Goal: Task Accomplishment & Management: Complete application form

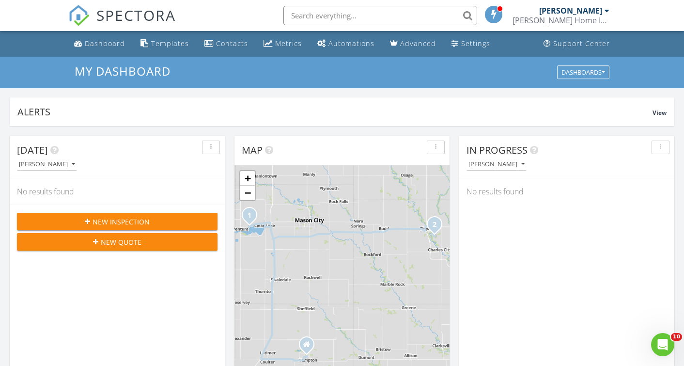
click at [127, 222] on span "New Inspection" at bounding box center [121, 222] width 57 height 10
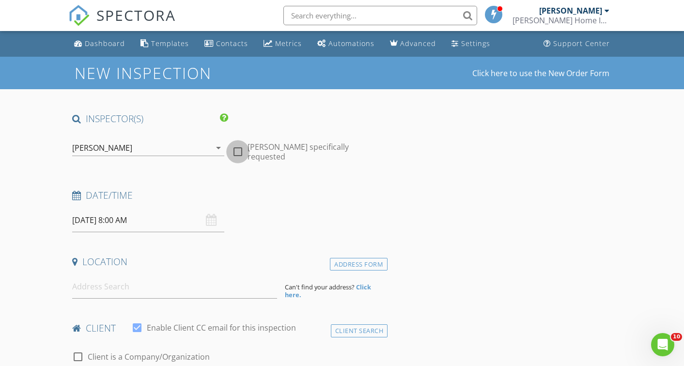
click at [234, 145] on div at bounding box center [238, 151] width 16 height 16
checkbox input "true"
click at [140, 219] on input "08/29/2025 8:00 AM" at bounding box center [148, 220] width 152 height 24
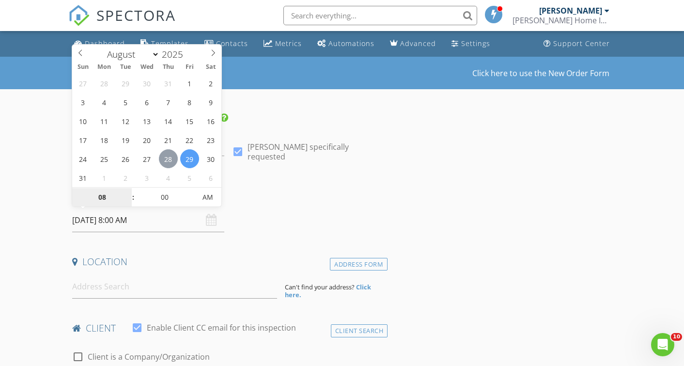
type input "08/28/2025 8:00 AM"
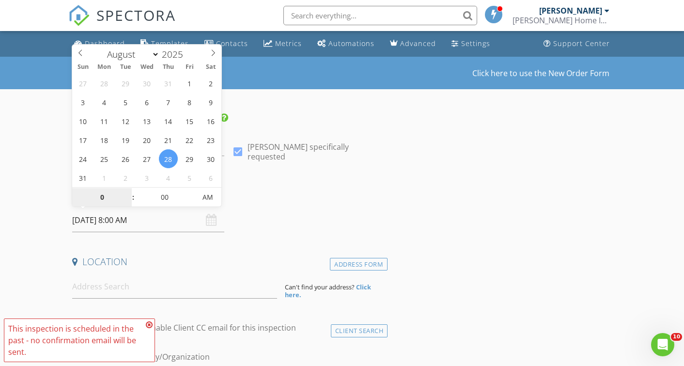
type input "09"
type input "[DATE] 9:00 AM"
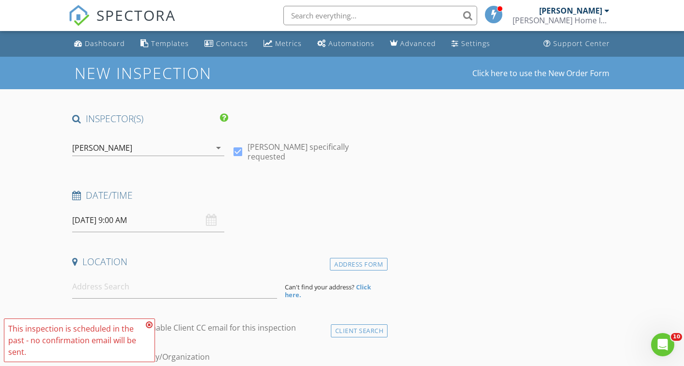
drag, startPoint x: 363, startPoint y: 179, endPoint x: 357, endPoint y: 174, distance: 7.9
click at [151, 324] on icon at bounding box center [149, 325] width 7 height 8
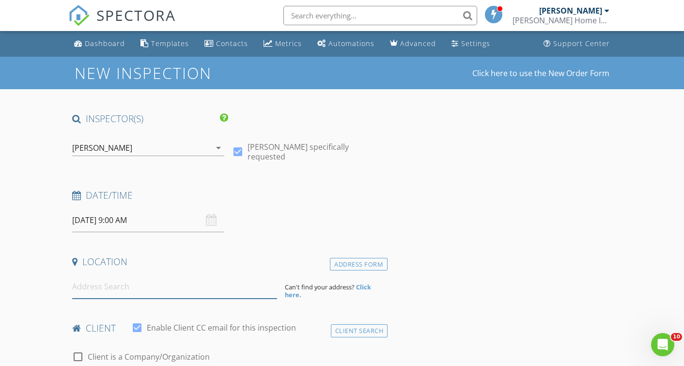
click at [166, 284] on input at bounding box center [174, 287] width 205 height 24
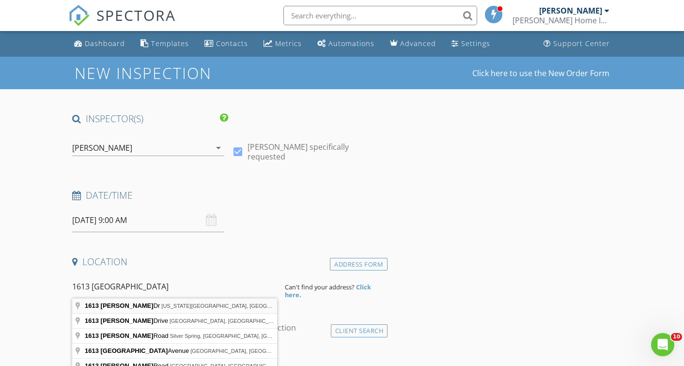
type input "1613 Sanford Dr, Iowa Falls, IA, USA"
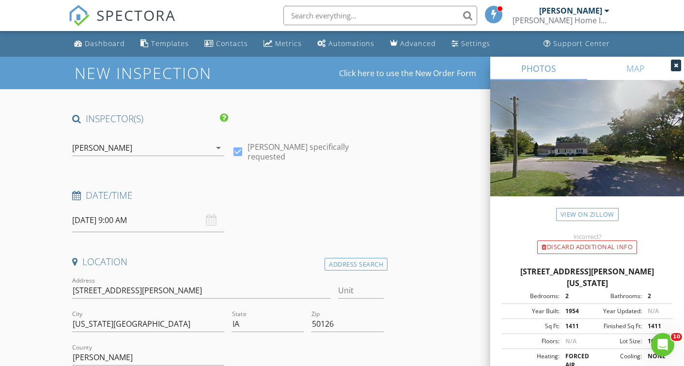
click at [674, 63] on icon at bounding box center [676, 66] width 4 height 6
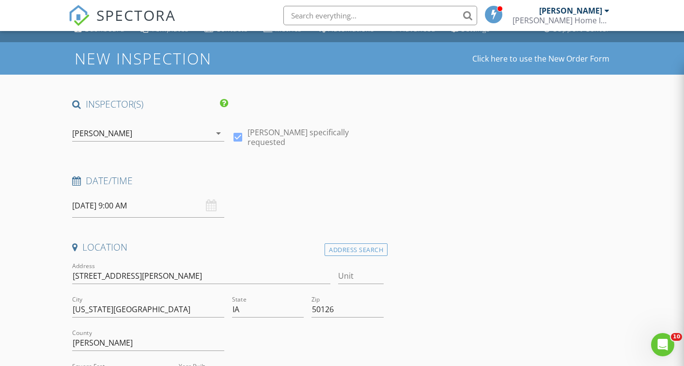
scroll to position [118, 0]
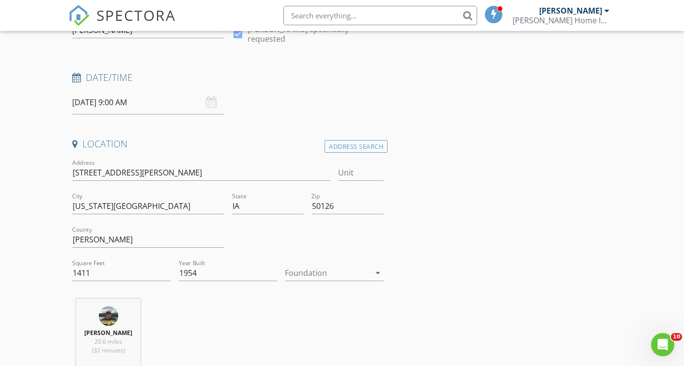
click at [346, 276] on div at bounding box center [327, 273] width 85 height 16
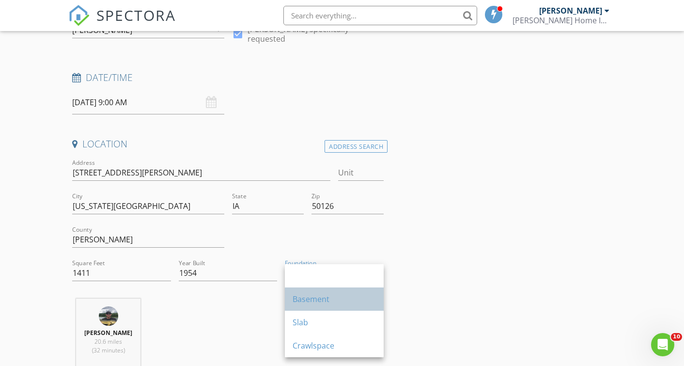
click at [339, 293] on div "Basement" at bounding box center [334, 298] width 83 height 23
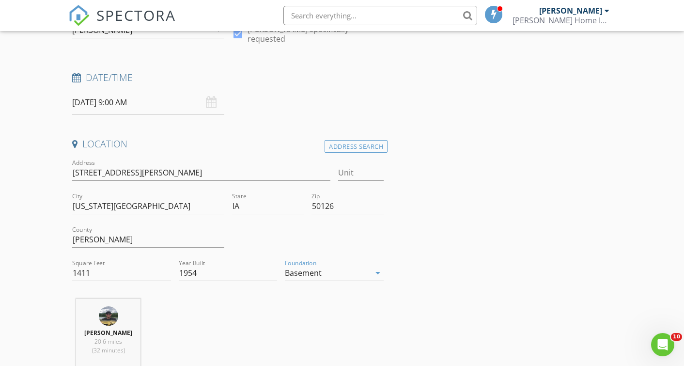
drag, startPoint x: 113, startPoint y: 272, endPoint x: 80, endPoint y: 266, distance: 33.6
click at [80, 266] on input "1411" at bounding box center [121, 273] width 99 height 16
type input "1218"
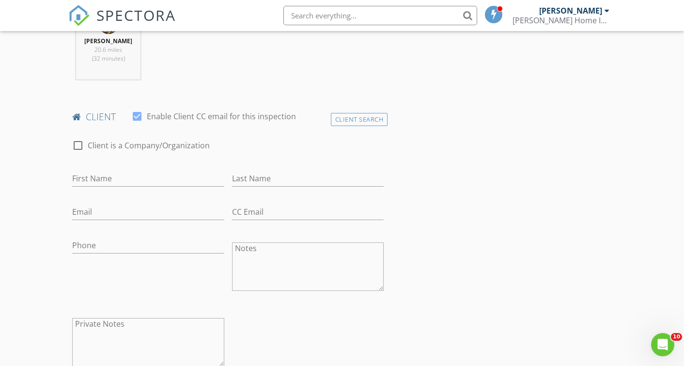
scroll to position [503, 0]
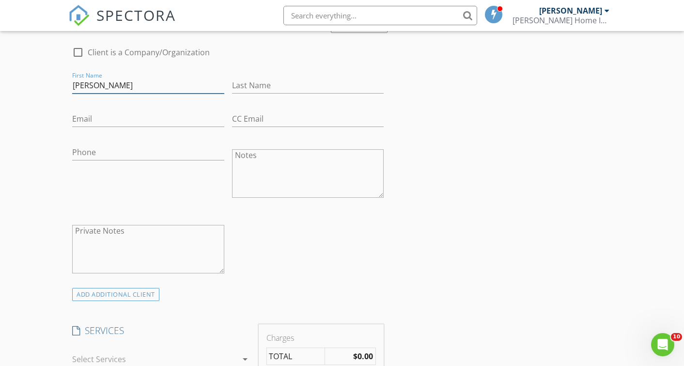
type input "[PERSON_NAME]"
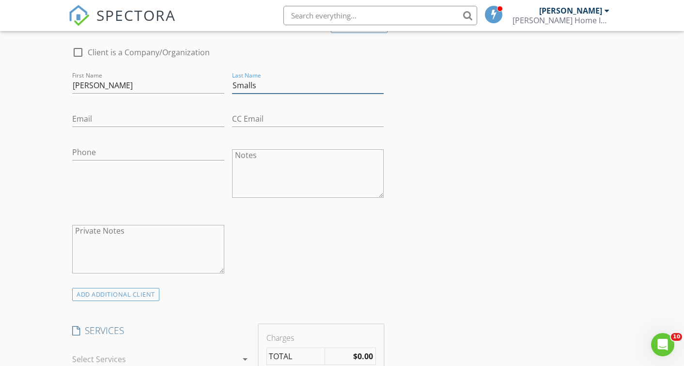
type input "Smalls"
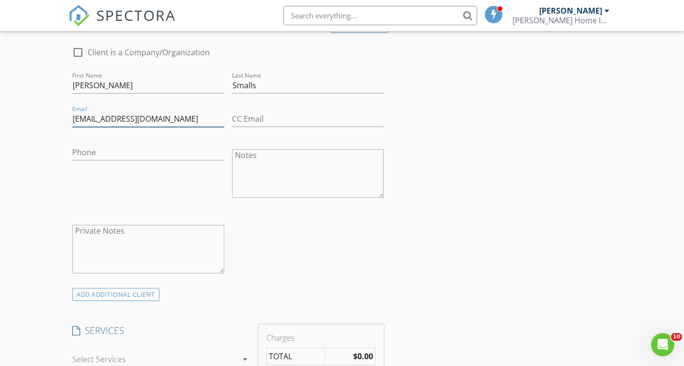
type input "[EMAIL_ADDRESS][DOMAIN_NAME]"
type input "[PHONE_NUMBER]"
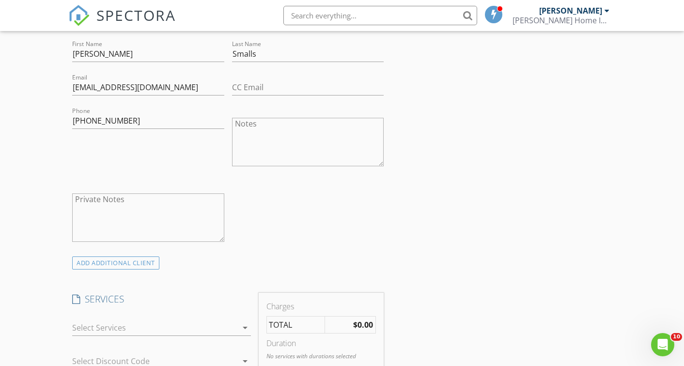
scroll to position [556, 0]
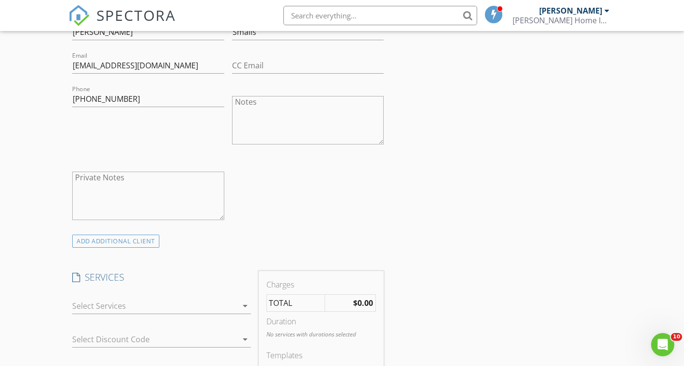
click at [203, 301] on div at bounding box center [154, 306] width 165 height 16
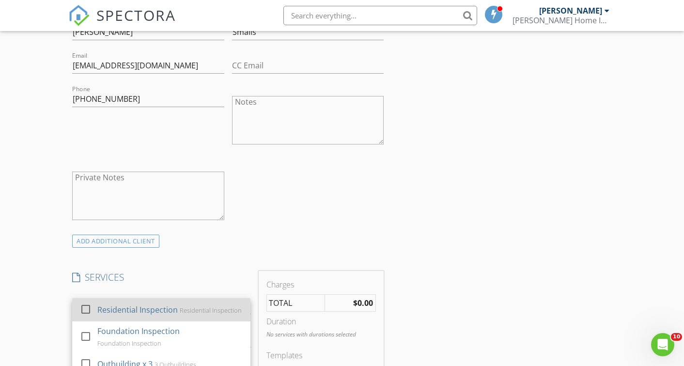
click at [189, 305] on div "Residential Inspection Residential Inspection" at bounding box center [169, 309] width 145 height 19
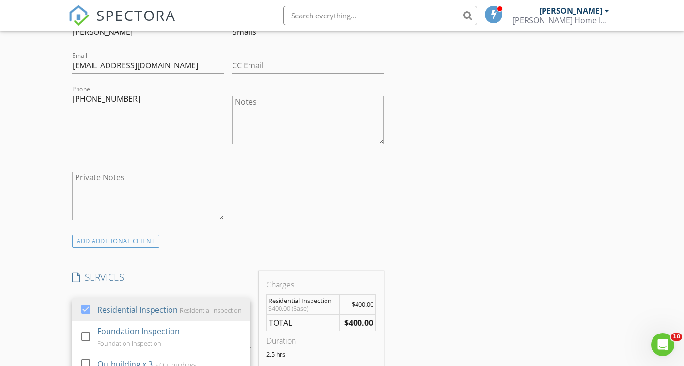
click at [482, 289] on div "INSPECTOR(S) check_box Brian Sutter PRIMARY check_box_outline_blank Ryan Burt B…" at bounding box center [342, 354] width 548 height 1596
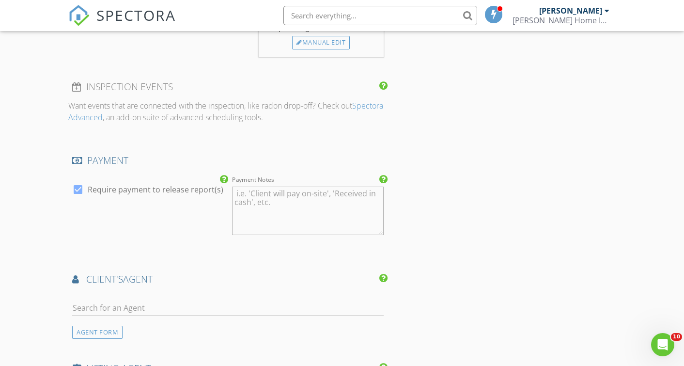
scroll to position [1029, 0]
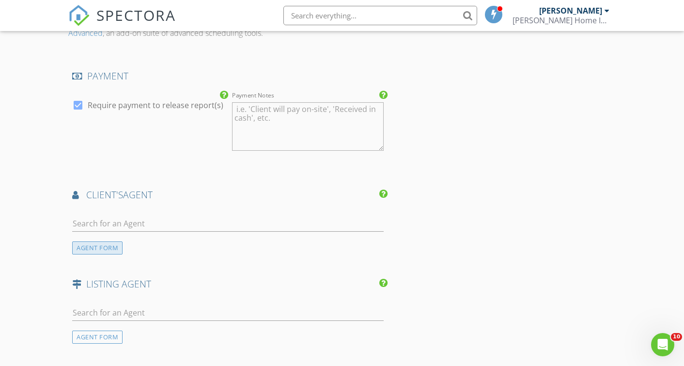
click at [92, 242] on div "AGENT FORM" at bounding box center [97, 247] width 50 height 13
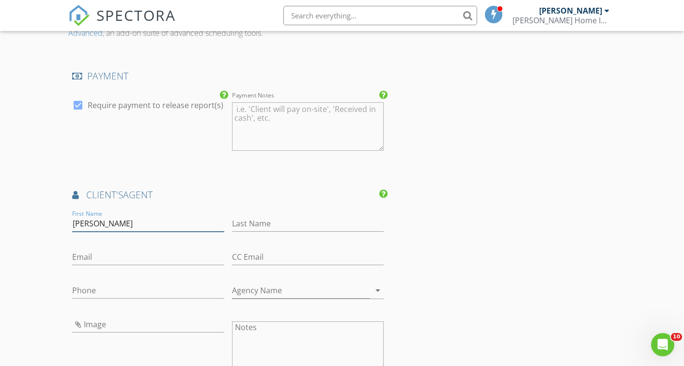
type input "[PERSON_NAME]"
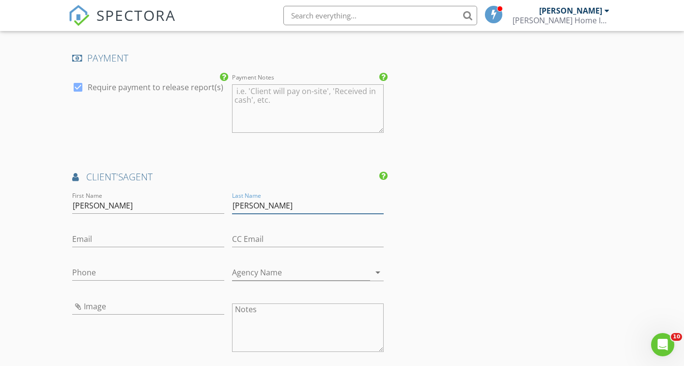
scroll to position [1056, 0]
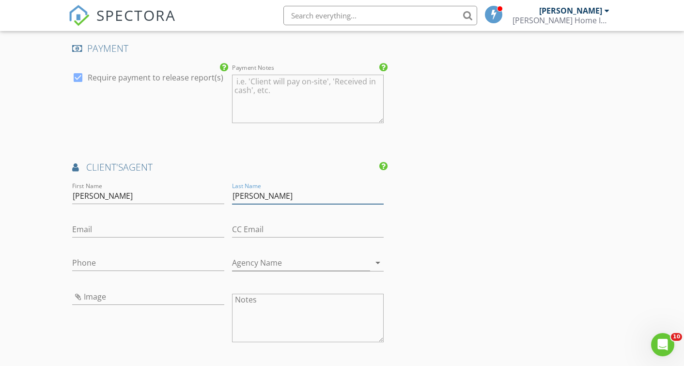
type input "[PERSON_NAME]"
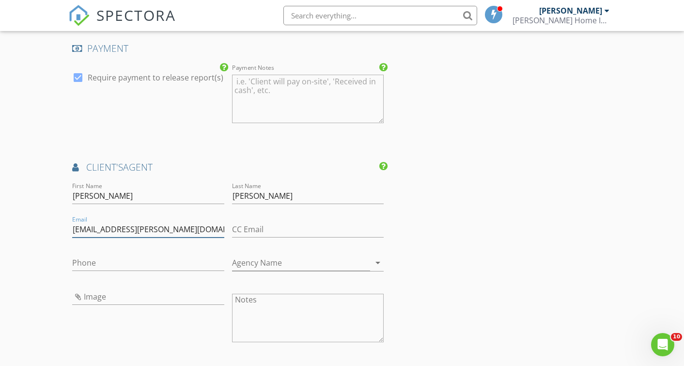
type input "[EMAIL_ADDRESS][PERSON_NAME][DOMAIN_NAME]"
type input "[PHONE_NUMBER]"
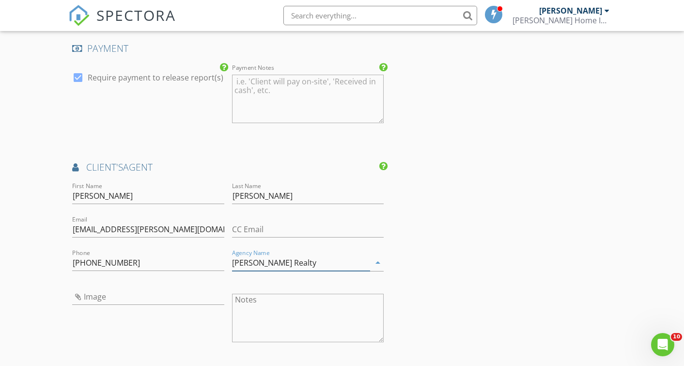
type input "[PERSON_NAME] Realty"
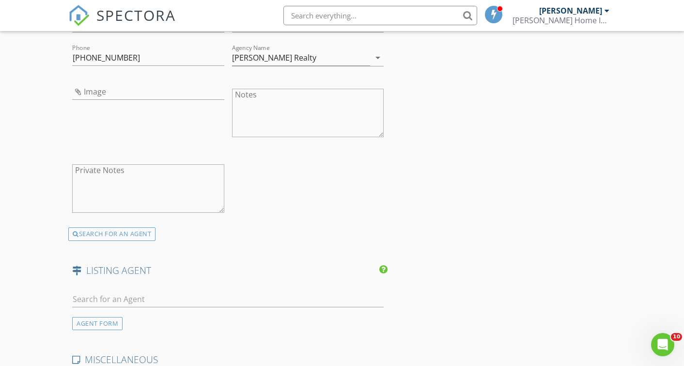
scroll to position [1323, 0]
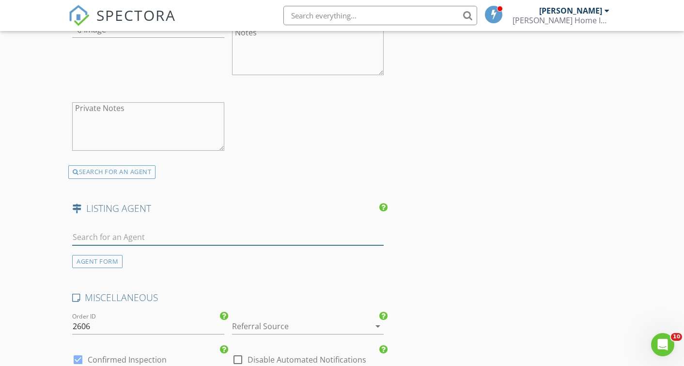
click at [205, 239] on input "text" at bounding box center [228, 237] width 312 height 16
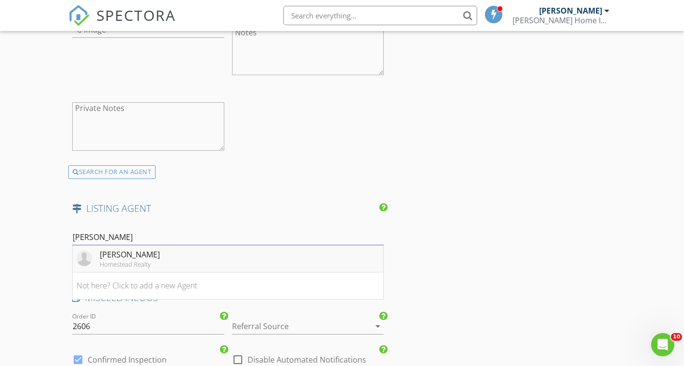
type input "Penny"
click at [197, 253] on li "Penny Price Homestead Realty" at bounding box center [228, 258] width 311 height 27
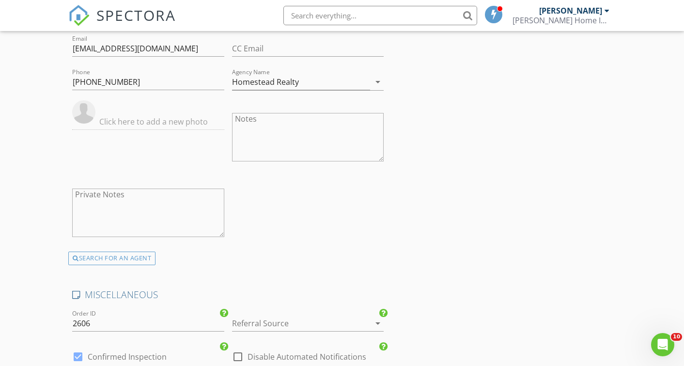
scroll to position [1608, 0]
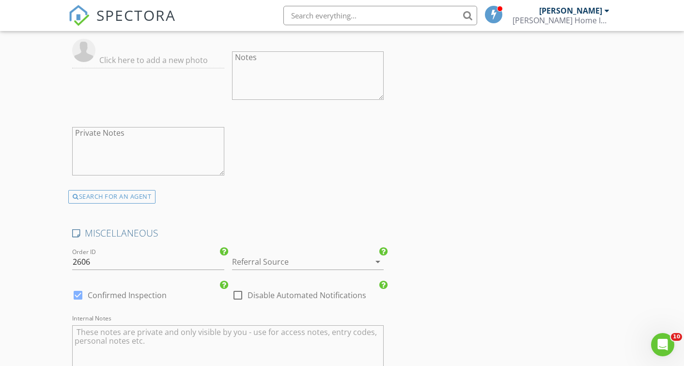
click at [346, 262] on div at bounding box center [294, 262] width 125 height 16
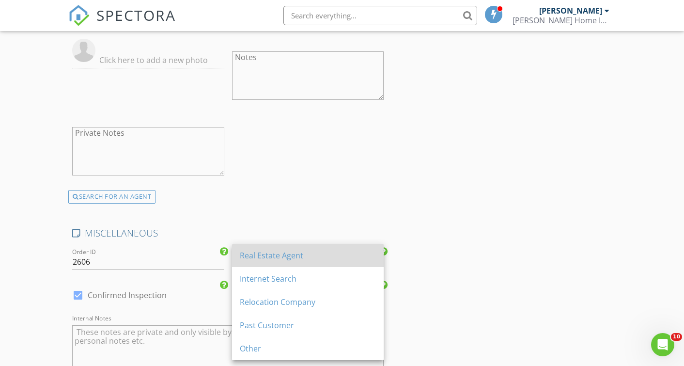
click at [342, 257] on div "Real Estate Agent" at bounding box center [308, 256] width 136 height 12
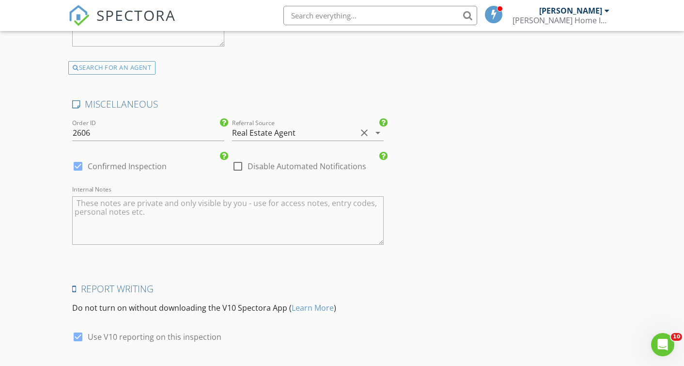
scroll to position [1802, 0]
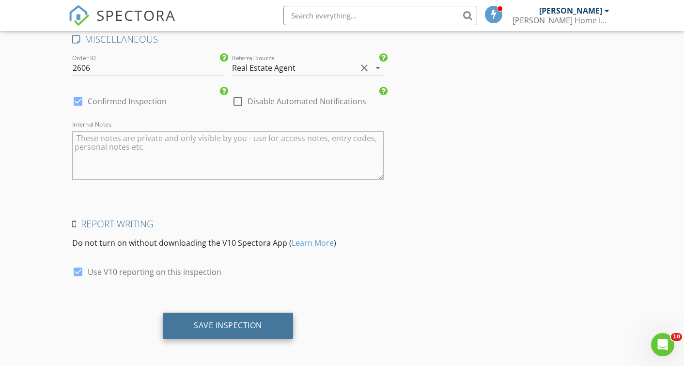
click at [260, 320] on div "Save Inspection" at bounding box center [228, 325] width 68 height 10
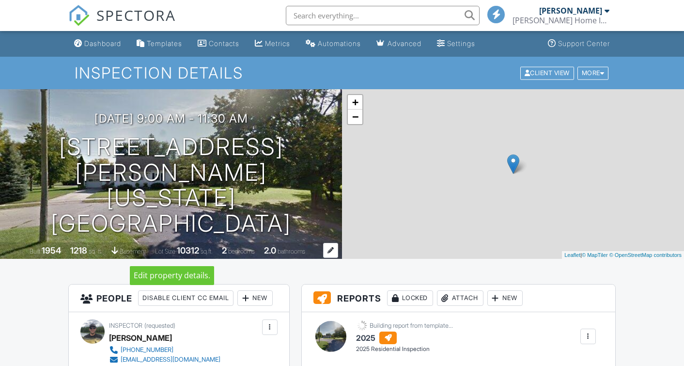
click at [276, 247] on div "2.0" at bounding box center [270, 250] width 12 height 10
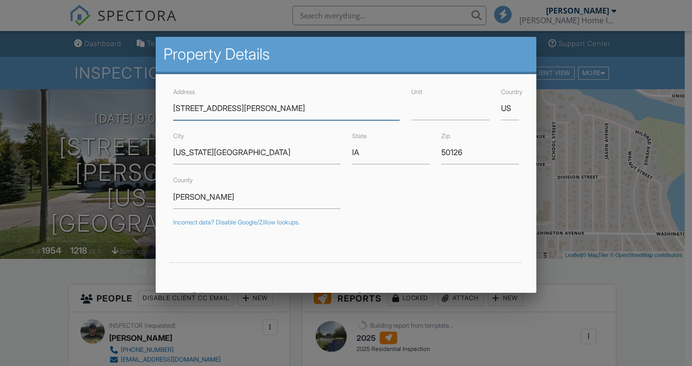
scroll to position [227, 0]
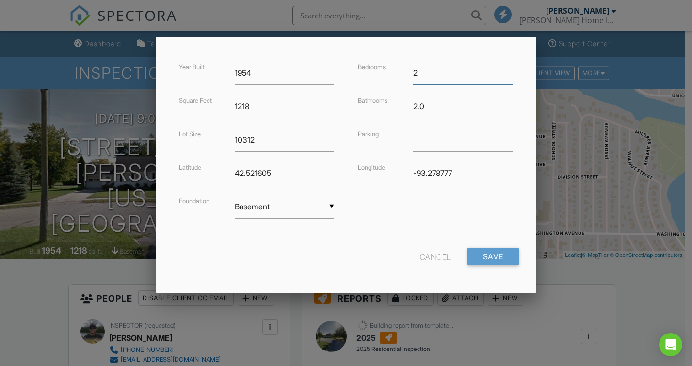
click at [437, 82] on input "2" at bounding box center [463, 73] width 100 height 24
type input "3"
click at [446, 143] on input "text" at bounding box center [463, 140] width 100 height 24
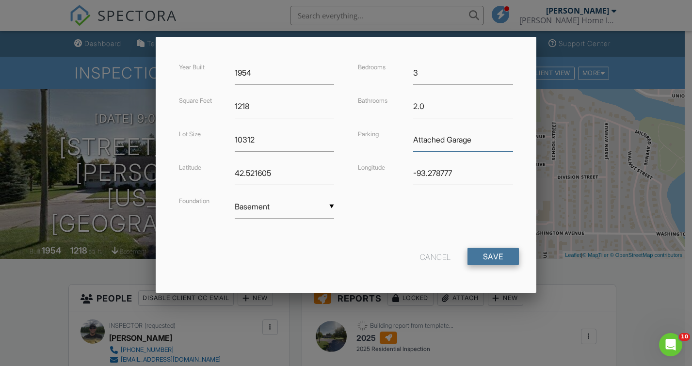
type input "Attached Garage"
click at [487, 251] on input "Save" at bounding box center [492, 256] width 51 height 17
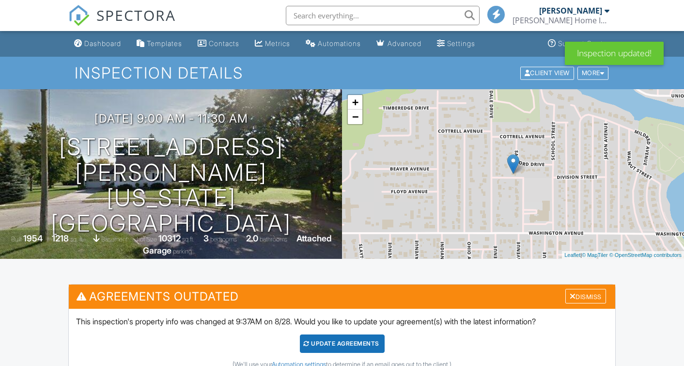
click at [331, 333] on div "This inspection's property info was changed at 9:37AM on 8/28. Would you like t…" at bounding box center [342, 342] width 547 height 67
click at [332, 341] on div "Update Agreements" at bounding box center [342, 343] width 85 height 18
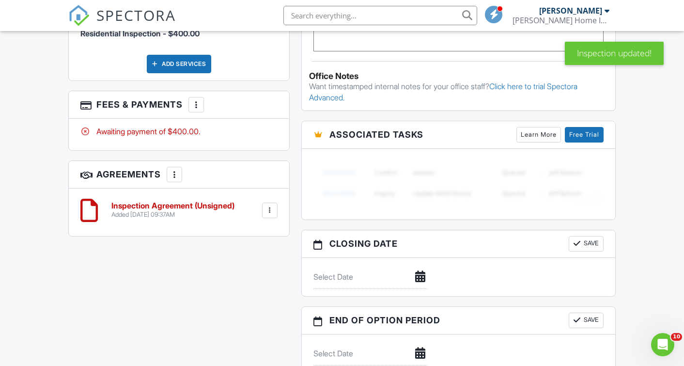
scroll to position [810, 0]
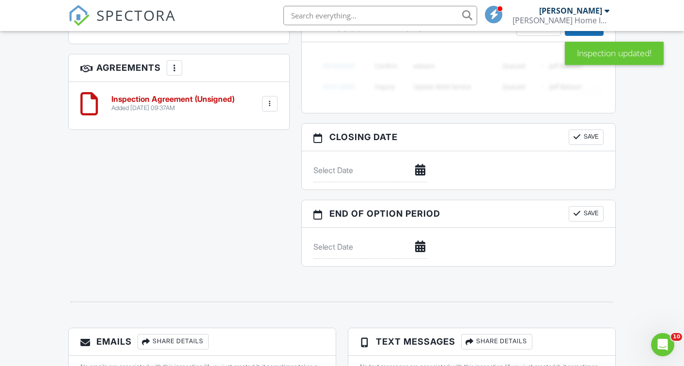
click at [269, 109] on div at bounding box center [270, 104] width 10 height 10
click at [244, 143] on li "Edit" at bounding box center [244, 130] width 55 height 24
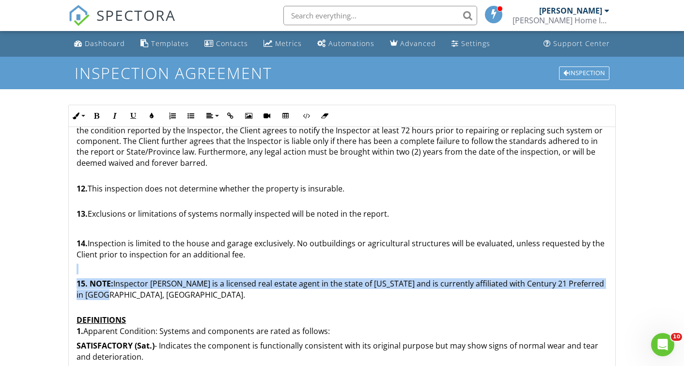
drag, startPoint x: 107, startPoint y: 284, endPoint x: 76, endPoint y: 254, distance: 43.2
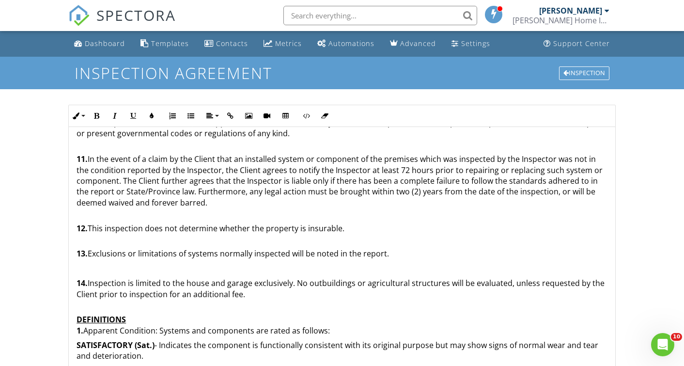
scroll to position [217, 0]
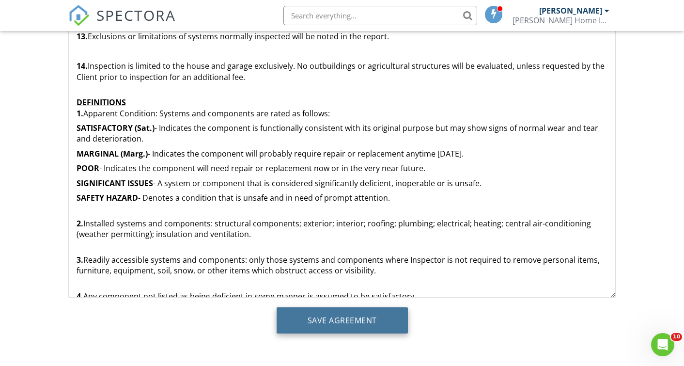
click at [334, 319] on input "Save Agreement" at bounding box center [342, 320] width 131 height 26
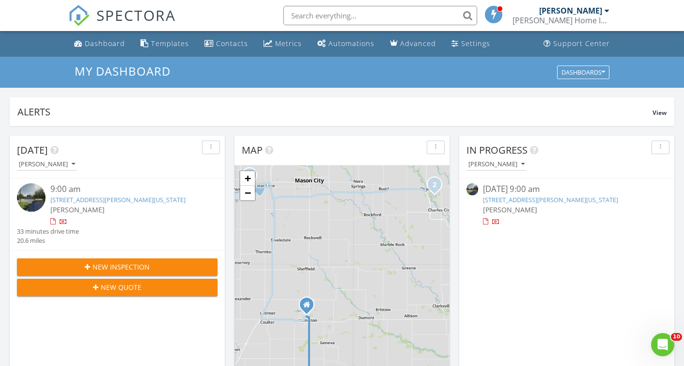
click at [537, 201] on link "1613 Sanford Dr , Iowa Falls, IA 50126" at bounding box center [550, 199] width 135 height 9
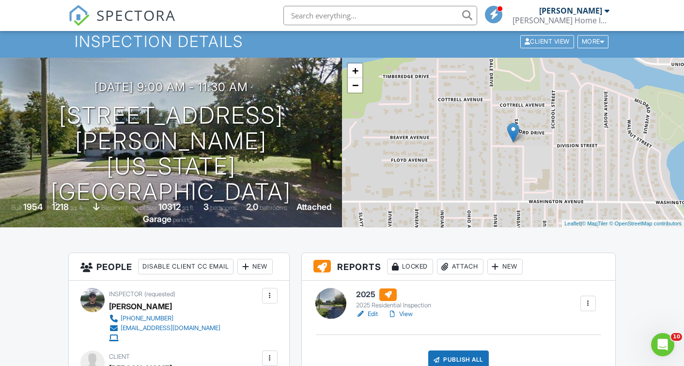
scroll to position [48, 0]
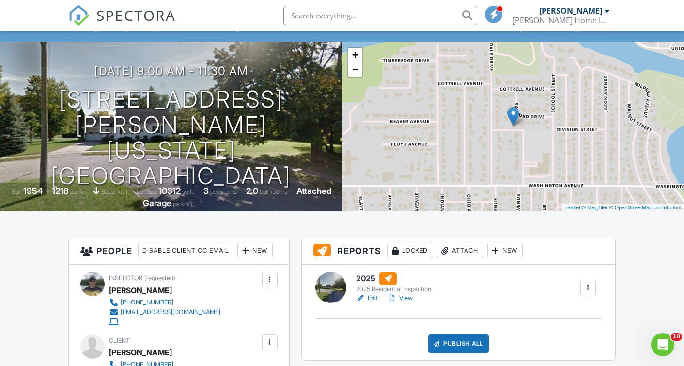
click at [365, 277] on h6 "2025" at bounding box center [393, 278] width 75 height 13
